Goal: Navigation & Orientation: Find specific page/section

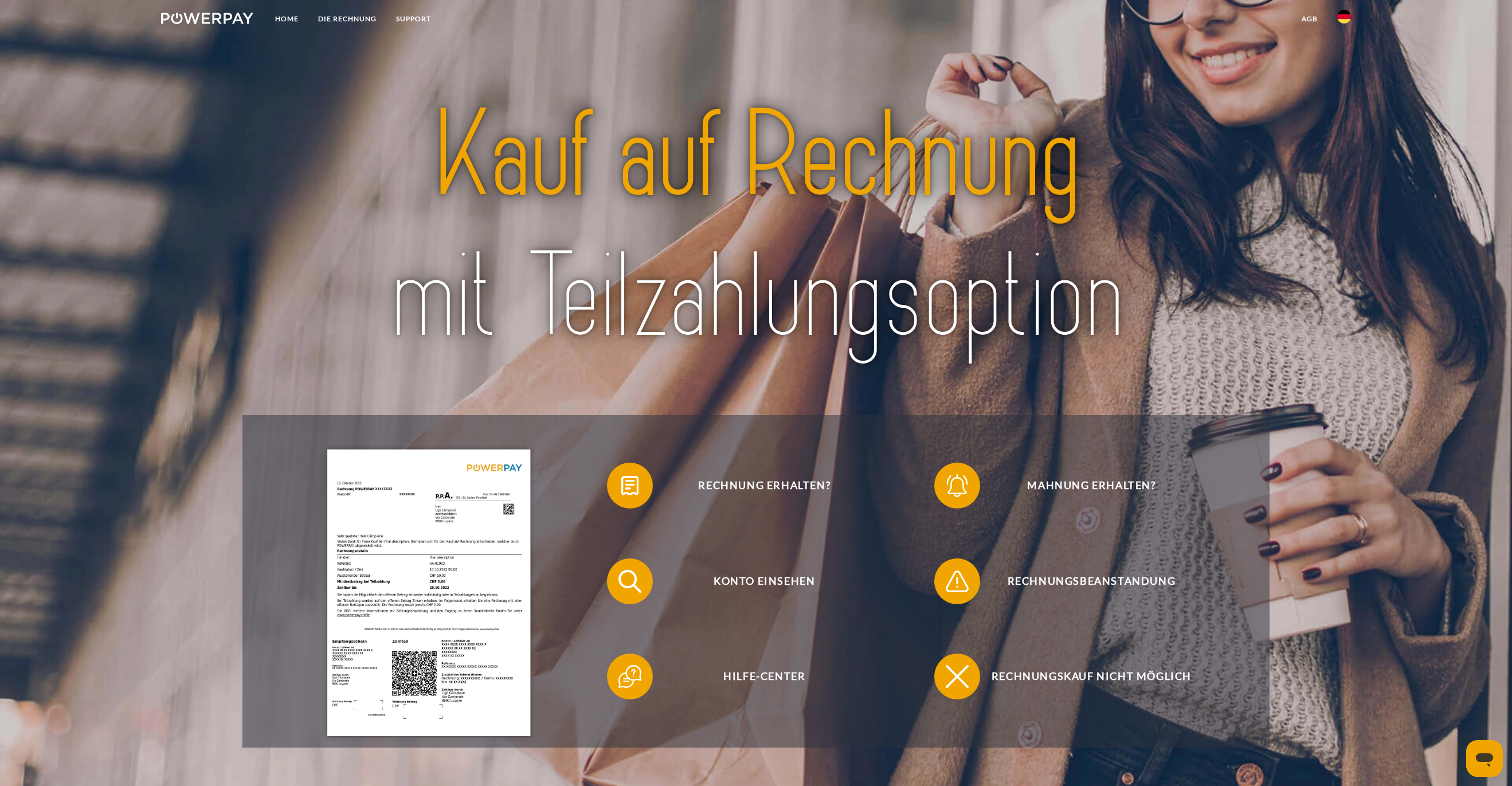
click at [1338, 20] on img at bounding box center [1345, 17] width 14 height 14
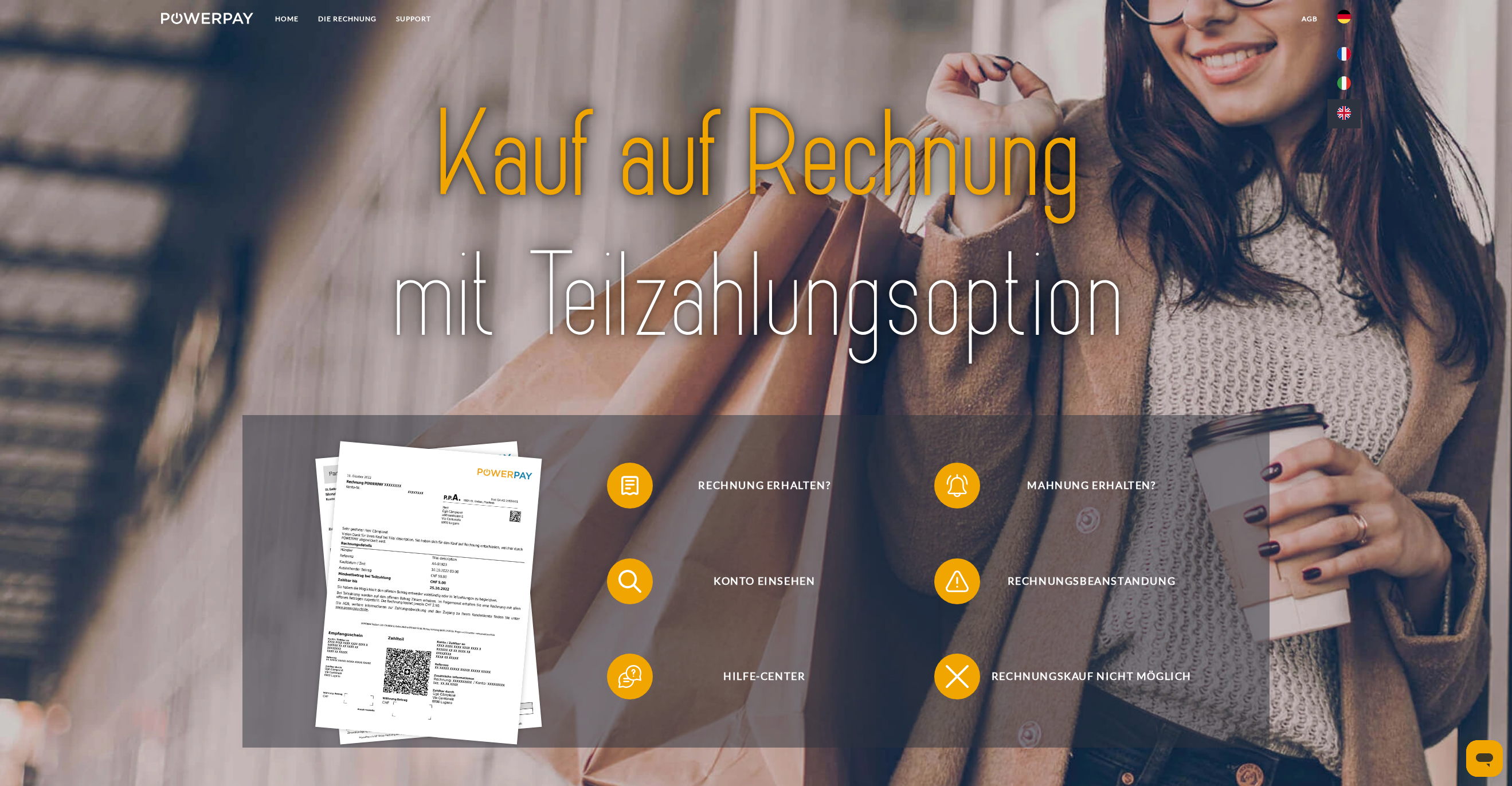
click at [1347, 108] on img at bounding box center [1345, 113] width 14 height 14
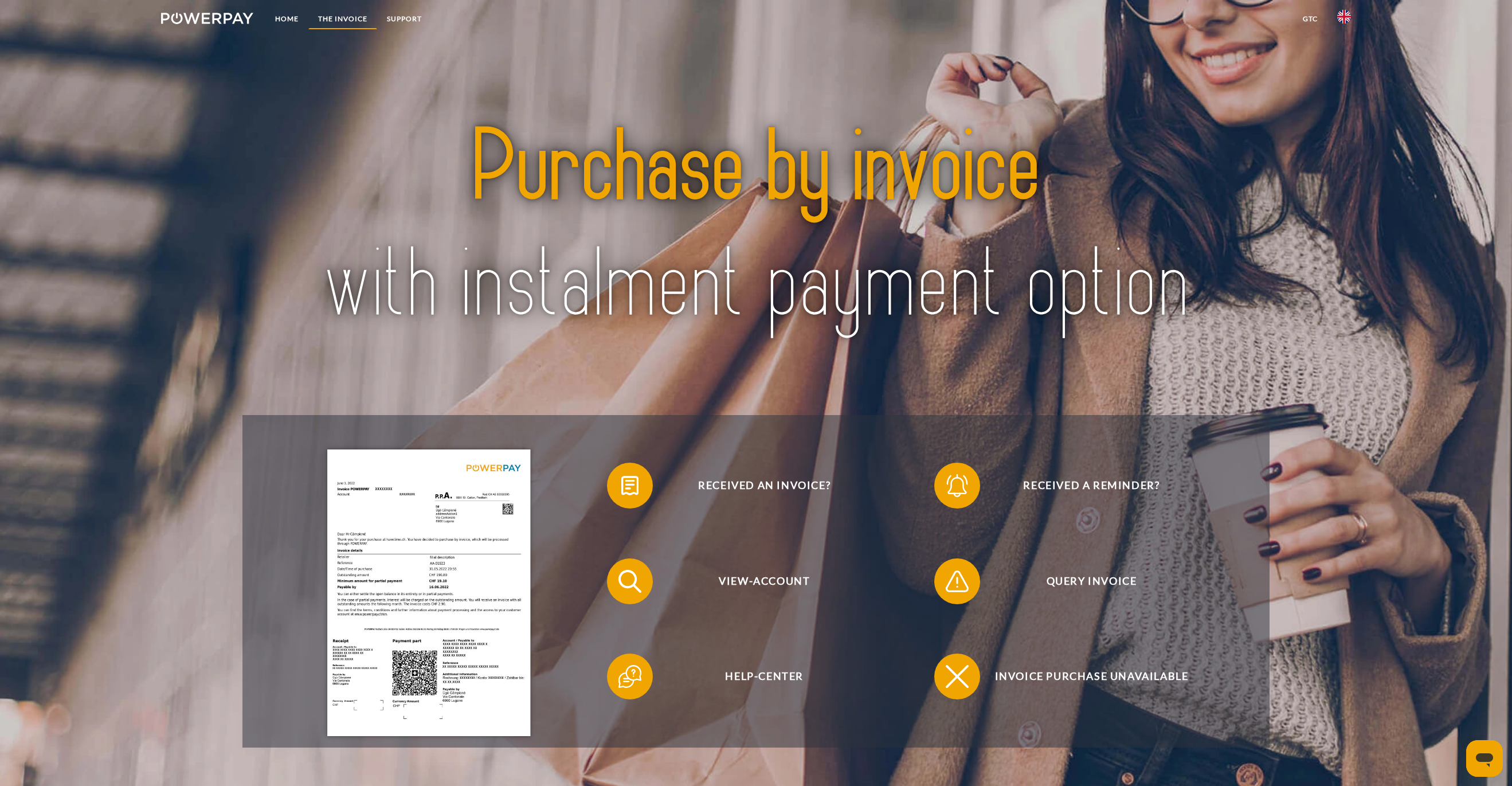
click at [339, 24] on link "THE INVOICE" at bounding box center [343, 19] width 69 height 20
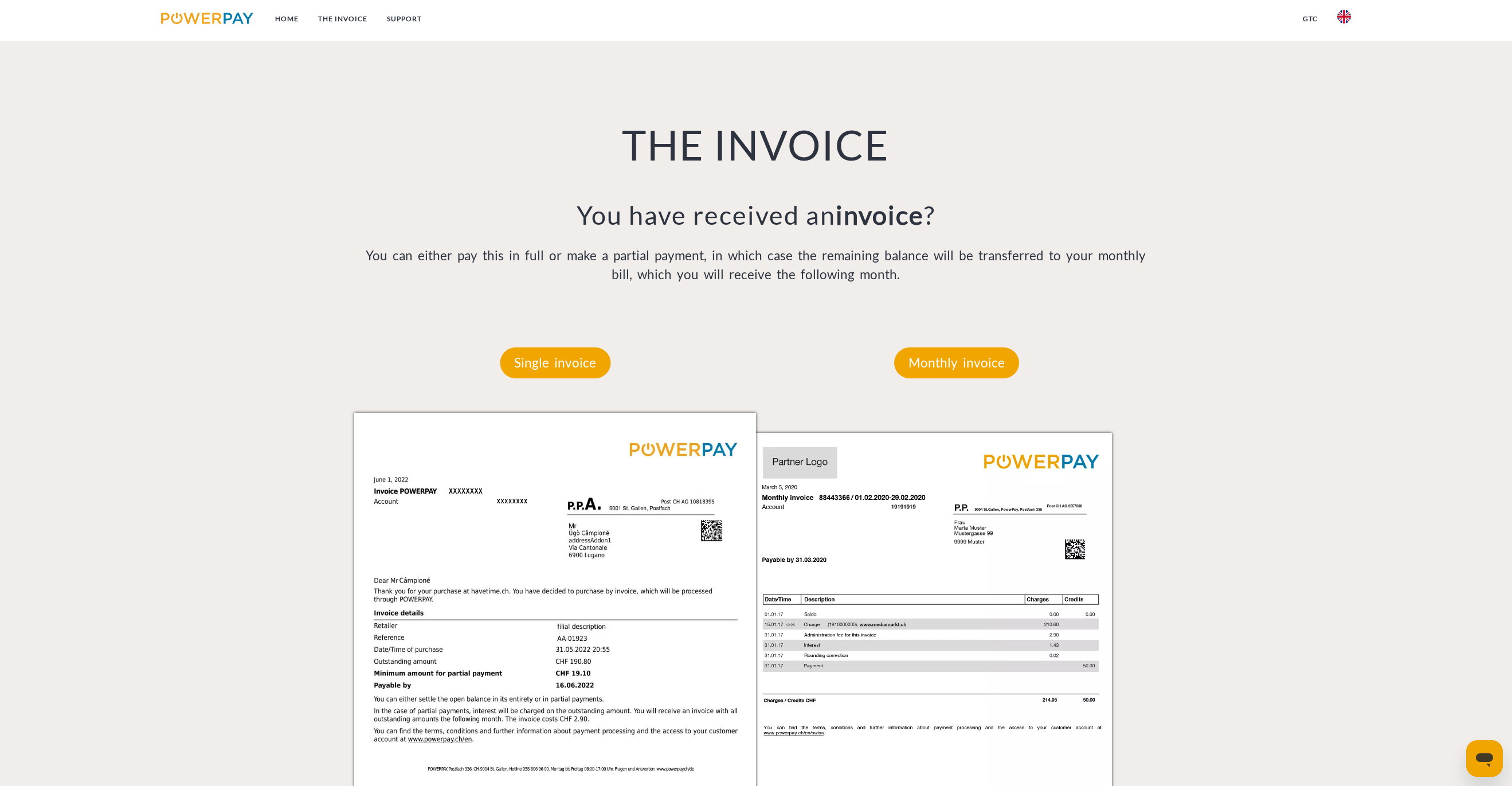
scroll to position [844, 0]
